Goal: Task Accomplishment & Management: Manage account settings

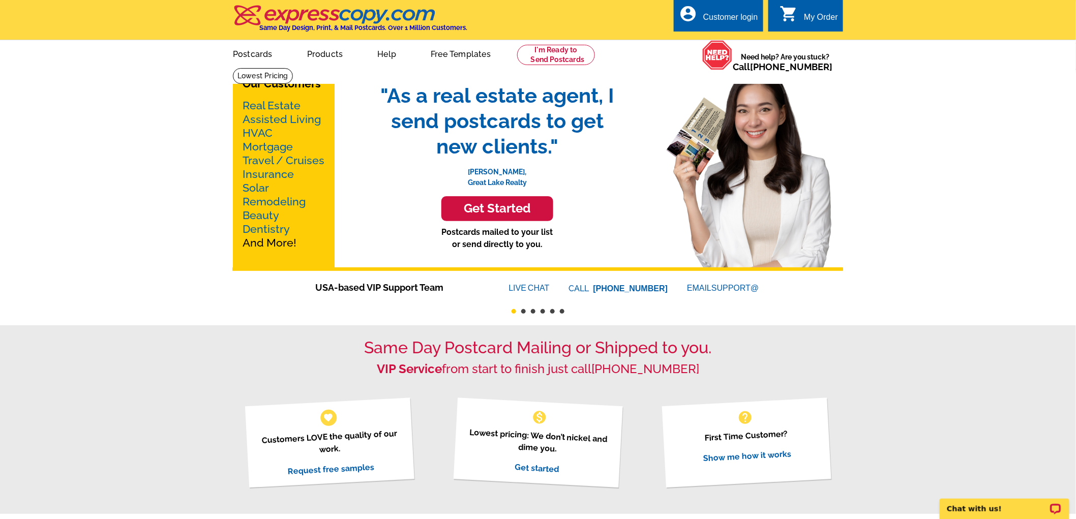
click at [753, 15] on div "Customer login" at bounding box center [730, 20] width 55 height 14
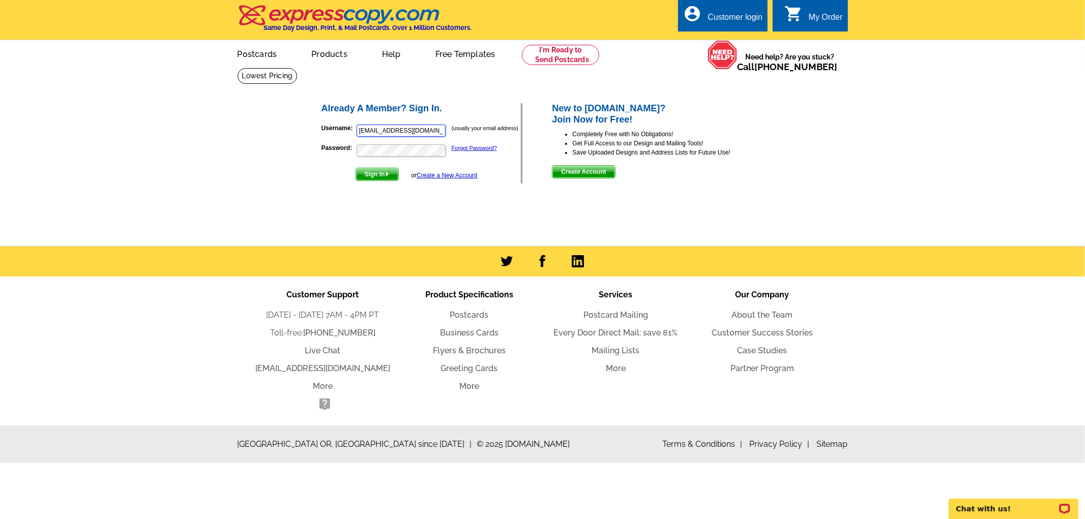
click at [434, 136] on input "[EMAIL_ADDRESS][DOMAIN_NAME]" at bounding box center [401, 131] width 89 height 12
type input "[EMAIL_ADDRESS][DOMAIN_NAME]"
click at [381, 175] on span "Sign In" at bounding box center [377, 174] width 42 height 12
